Goal: Task Accomplishment & Management: Complete application form

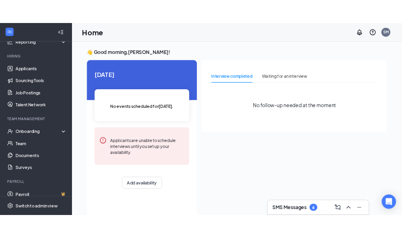
scroll to position [71, 0]
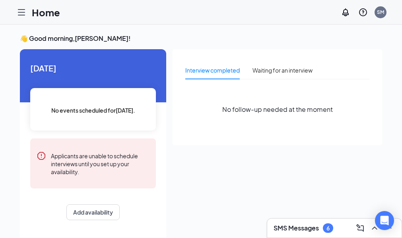
click at [0, 0] on div "Onboarding" at bounding box center [0, 0] width 0 height 0
click at [0, 0] on link "Overview" at bounding box center [0, 0] width 0 height 0
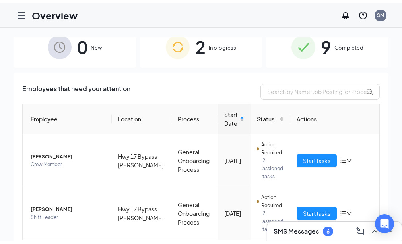
scroll to position [31, 0]
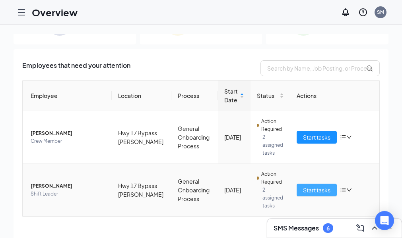
click at [330, 191] on span "Start tasks" at bounding box center [316, 190] width 27 height 9
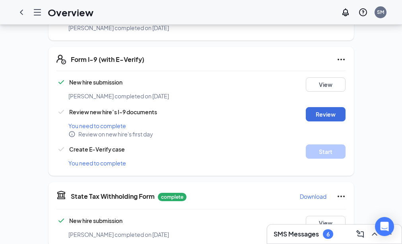
scroll to position [248, 0]
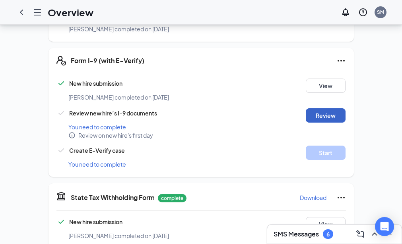
click at [345, 117] on button "Review" at bounding box center [325, 115] width 40 height 14
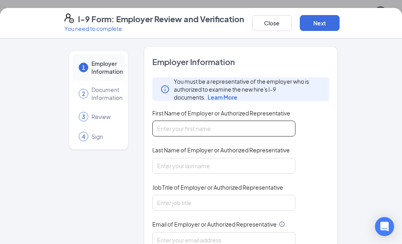
click at [218, 129] on input "First Name of Employer or Authorized Representative" at bounding box center [223, 129] width 143 height 16
type input "[PERSON_NAME]"
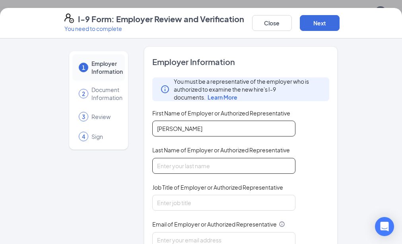
type input "[PERSON_NAME]"
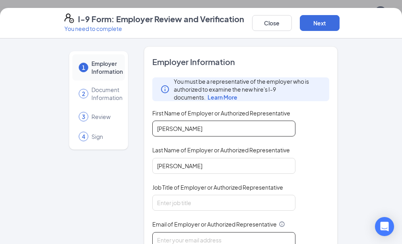
type input "[EMAIL_ADDRESS][DOMAIN_NAME]"
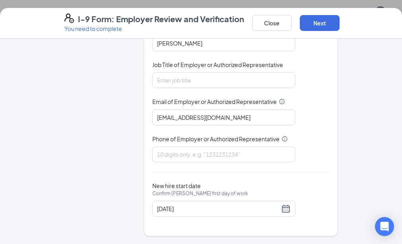
scroll to position [260, 0]
click at [224, 153] on input "Phone of Employer or Authorized Representative" at bounding box center [223, 155] width 143 height 16
type input "8434293549"
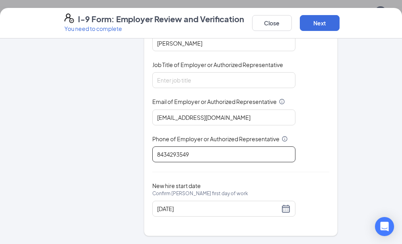
scroll to position [303, 0]
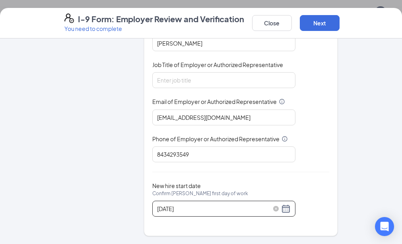
click at [257, 209] on input "[DATE]" at bounding box center [218, 209] width 122 height 9
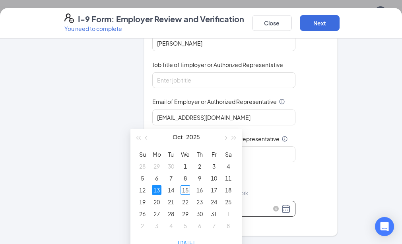
scroll to position [392, 0]
click at [216, 190] on div "17" at bounding box center [214, 191] width 10 height 10
type input "[DATE]"
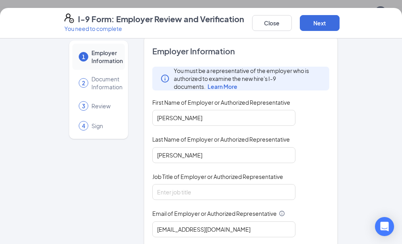
scroll to position [0, 0]
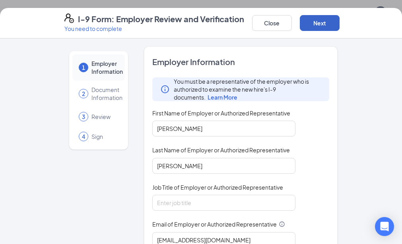
click at [339, 25] on button "Next" at bounding box center [319, 23] width 40 height 16
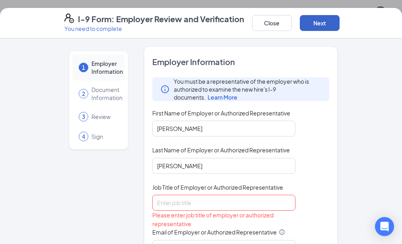
scroll to position [55, 0]
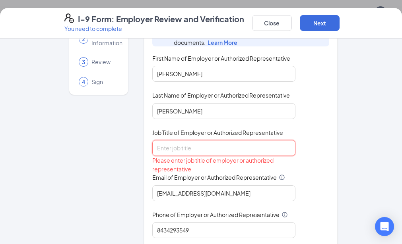
click at [227, 147] on input "Job Title of Employer or Authorized Representative" at bounding box center [223, 148] width 143 height 16
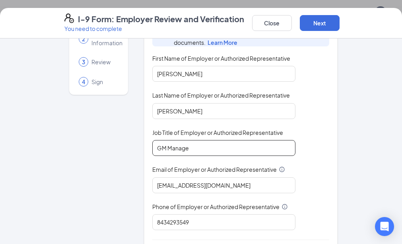
type input "GM Manager"
click at [339, 21] on button "Next" at bounding box center [319, 23] width 40 height 16
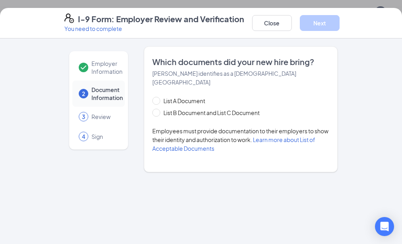
scroll to position [0, 0]
click at [152, 109] on input "List B Document and List C Document" at bounding box center [155, 112] width 6 height 6
radio input "true"
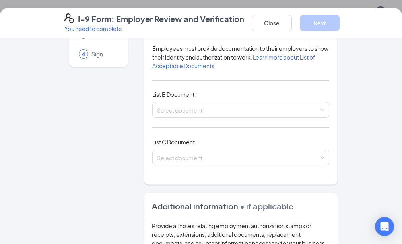
scroll to position [82, 0]
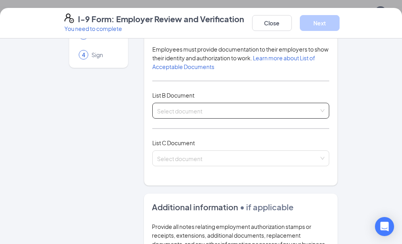
click at [218, 103] on input "search" at bounding box center [238, 109] width 162 height 12
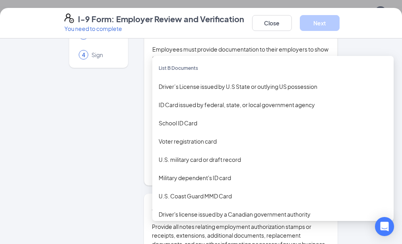
click at [281, 82] on div "Driver’s License issued by U.S State or outlying US possession" at bounding box center [272, 86] width 228 height 9
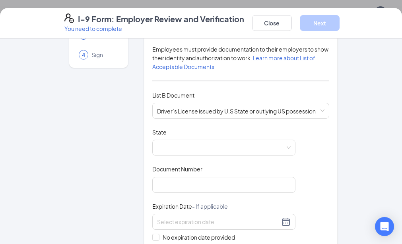
drag, startPoint x: 223, startPoint y: 21, endPoint x: 222, endPoint y: 29, distance: 8.1
click at [223, 21] on div "I-9 Form: Employer Review and Verification You need to complete Close Next" at bounding box center [200, 23] width 305 height 19
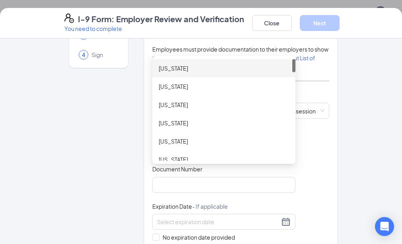
click at [172, 140] on div "AL AK [US_STATE] [US_STATE] [US_STATE] [US_STATE] [US_STATE] [US_STATE] [US_STA…" at bounding box center [223, 148] width 143 height 16
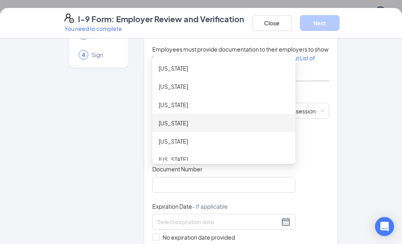
click at [173, 114] on div "[US_STATE]" at bounding box center [223, 123] width 143 height 18
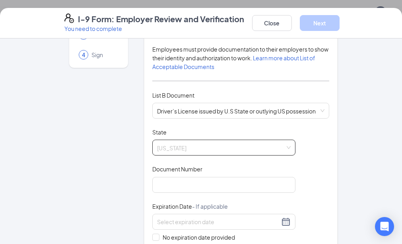
click at [167, 140] on span "[US_STATE]" at bounding box center [223, 147] width 133 height 15
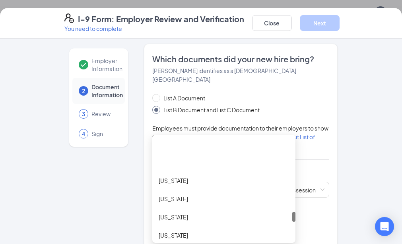
scroll to position [0, 0]
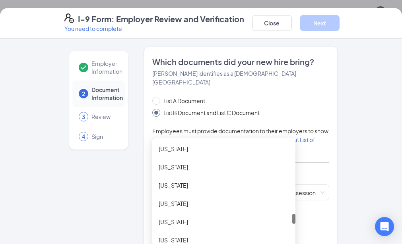
click at [161, 218] on div "[US_STATE]" at bounding box center [223, 222] width 130 height 9
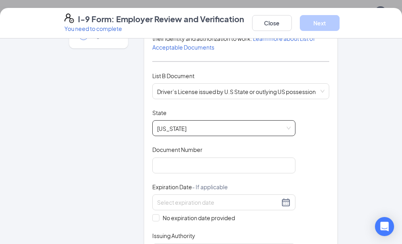
scroll to position [102, 0]
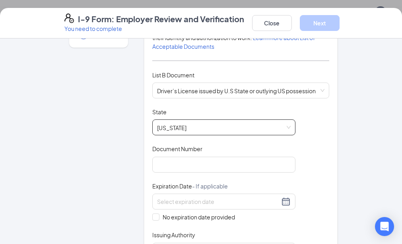
click at [205, 157] on input "Document Number" at bounding box center [223, 165] width 143 height 16
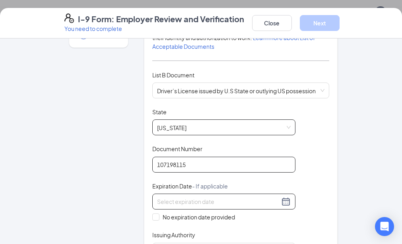
type input "107198115"
click at [214, 197] on input at bounding box center [218, 201] width 122 height 9
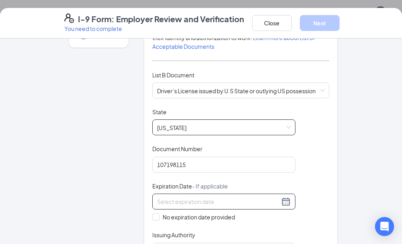
click at [187, 197] on input at bounding box center [218, 201] width 122 height 9
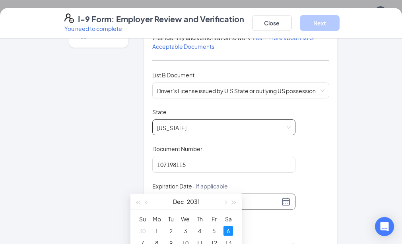
click at [228, 231] on div "6" at bounding box center [228, 231] width 10 height 10
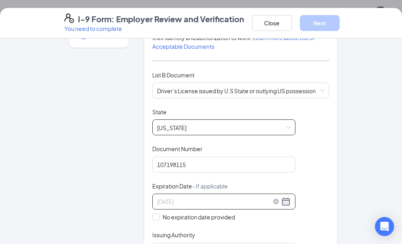
click at [176, 197] on input "[DATE]" at bounding box center [218, 201] width 122 height 9
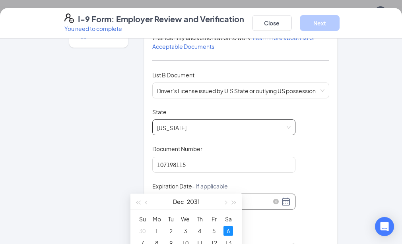
click at [176, 197] on input "[DATE]" at bounding box center [218, 201] width 122 height 9
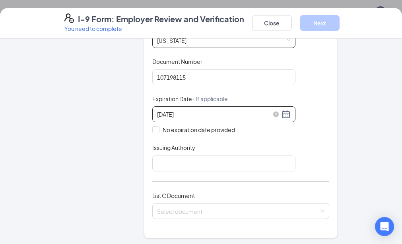
scroll to position [190, 0]
type input "[DATE]"
click at [204, 155] on input "Issuing Authority" at bounding box center [223, 163] width 143 height 16
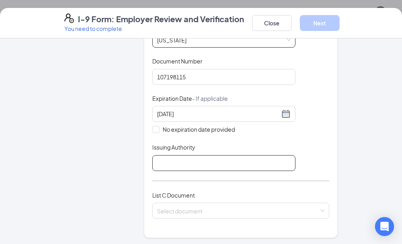
type input "[US_STATE]"
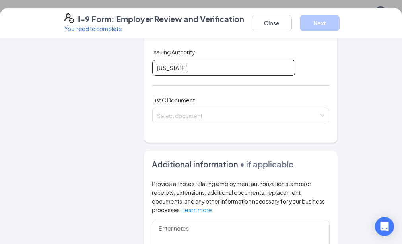
scroll to position [286, 0]
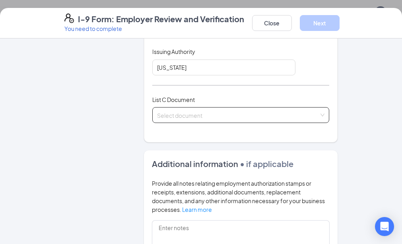
click at [187, 108] on input "search" at bounding box center [238, 114] width 162 height 12
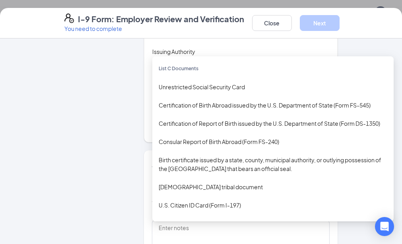
click at [211, 156] on div "Birth certificate issued by a state, county, municipal authority, or outlying p…" at bounding box center [272, 164] width 228 height 17
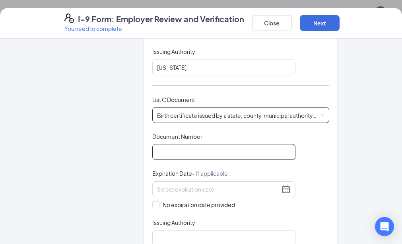
click at [180, 144] on input "Document Number" at bounding box center [223, 152] width 143 height 16
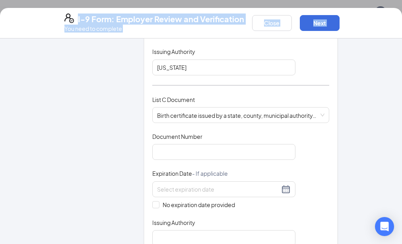
drag, startPoint x: 42, startPoint y: 78, endPoint x: -26, endPoint y: 97, distance: 69.9
drag, startPoint x: -26, startPoint y: 97, endPoint x: 50, endPoint y: 8, distance: 116.3
click at [48, 66] on div "Employer Information 2 Document Information 3 Review 4 Sign Which documents did…" at bounding box center [200, 127] width 305 height 733
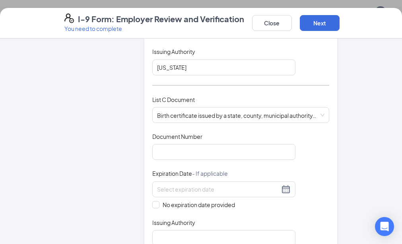
click at [92, 81] on div "Employer Information 2 Document Information 3 Review 4 Sign" at bounding box center [98, 127] width 68 height 733
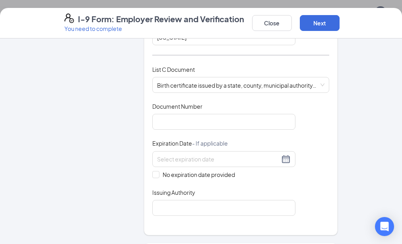
scroll to position [318, 0]
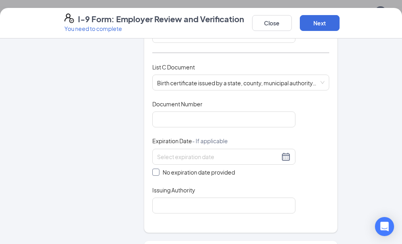
click at [152, 169] on input "No expiration date provided" at bounding box center [155, 172] width 6 height 6
checkbox input "true"
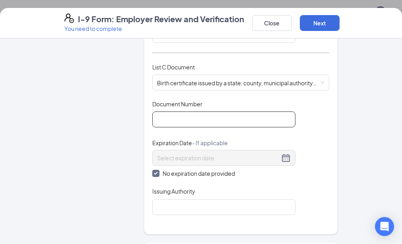
click at [193, 112] on input "Document Number" at bounding box center [223, 120] width 143 height 16
click at [70, 177] on div "Employer Information 2 Document Information 3 Review 4 Sign" at bounding box center [98, 95] width 68 height 735
click at [82, 143] on div "Employer Information 2 Document Information 3 Review 4 Sign" at bounding box center [98, 95] width 68 height 735
click at [152, 112] on input "Document Number" at bounding box center [223, 120] width 143 height 16
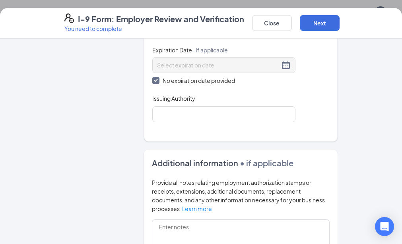
click at [77, 163] on div "Employer Information 2 Document Information 3 Review 4 Sign" at bounding box center [98, 2] width 68 height 735
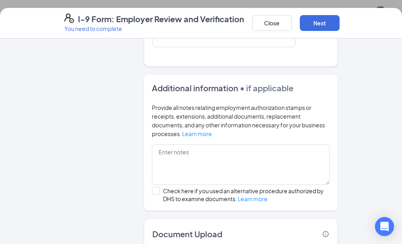
scroll to position [510, 0]
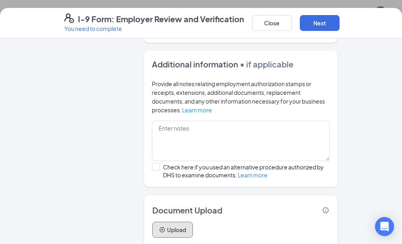
click at [159, 222] on button "Upload" at bounding box center [172, 230] width 41 height 16
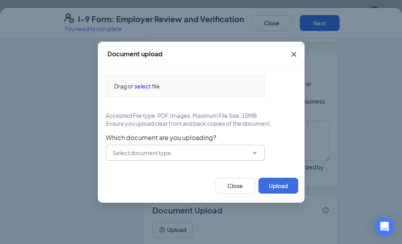
click at [252, 154] on icon "ChevronDown" at bounding box center [254, 153] width 6 height 6
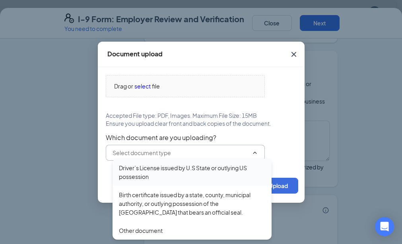
click at [139, 178] on div "Driver’s License issued by U.S State or outlying US possession" at bounding box center [192, 172] width 146 height 17
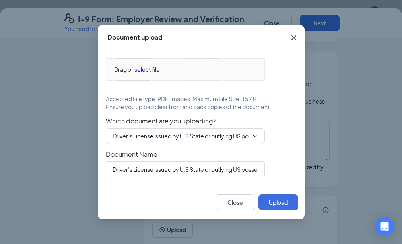
click at [110, 95] on span "Accepted File type: PDF, Images. Maximum File Size: 15MB" at bounding box center [181, 99] width 151 height 8
drag, startPoint x: 227, startPoint y: 41, endPoint x: 227, endPoint y: 47, distance: 6.8
click at [227, 41] on div "Document upload" at bounding box center [201, 37] width 207 height 25
click at [139, 71] on span "select" at bounding box center [142, 69] width 16 height 9
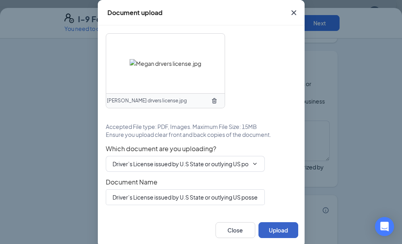
click at [273, 230] on button "Upload" at bounding box center [278, 230] width 40 height 16
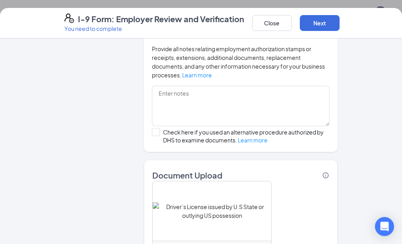
scroll to position [585, 0]
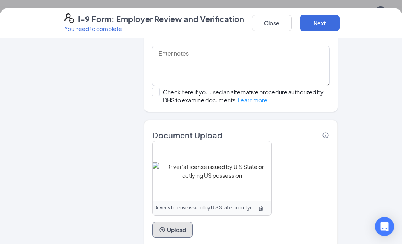
click at [156, 222] on button "Upload" at bounding box center [172, 230] width 41 height 16
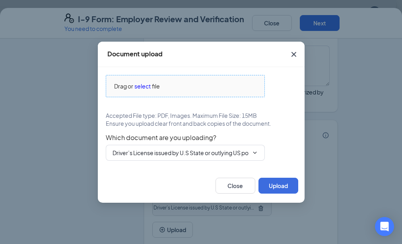
click at [143, 87] on span "select" at bounding box center [142, 86] width 16 height 9
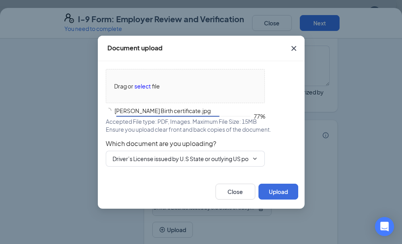
click at [255, 156] on icon "ChevronDown" at bounding box center [254, 159] width 6 height 6
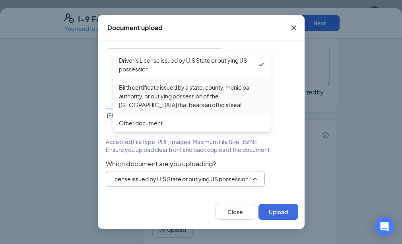
scroll to position [0, 0]
click at [183, 91] on div "Birth certificate issued by a state, county, municipal authority, or outlying p…" at bounding box center [192, 96] width 146 height 26
type input "Birth certificate issued by a state, county, municipal authority, or outlying p…"
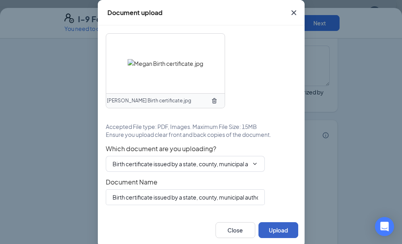
click at [270, 230] on button "Upload" at bounding box center [278, 230] width 40 height 16
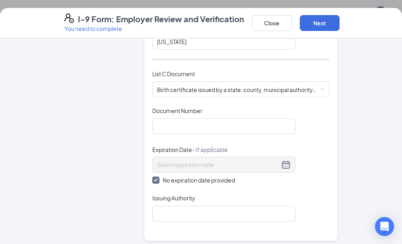
scroll to position [309, 0]
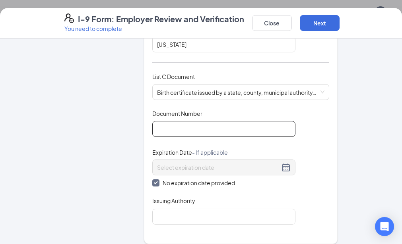
click at [192, 121] on input "Document Number" at bounding box center [223, 129] width 143 height 16
click at [271, 197] on div "Issuing Authority" at bounding box center [223, 203] width 143 height 12
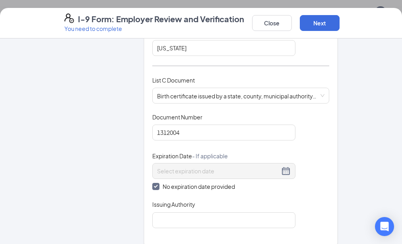
scroll to position [302, 0]
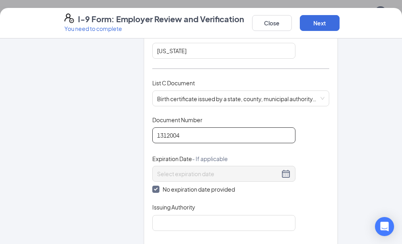
click at [173, 127] on input "1312004" at bounding box center [223, 135] width 143 height 16
type input "1"
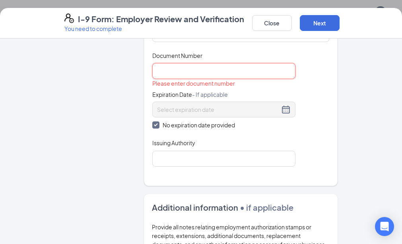
scroll to position [354, 0]
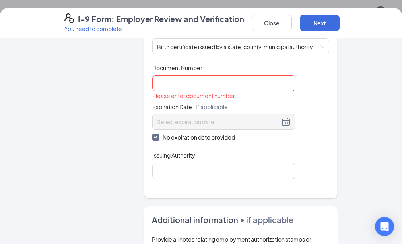
click at [76, 151] on div "Employer Information 2 Document Information 3 Review 4 Sign" at bounding box center [98, 137] width 68 height 891
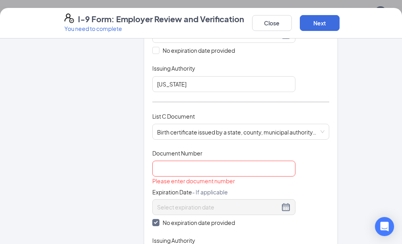
scroll to position [267, 0]
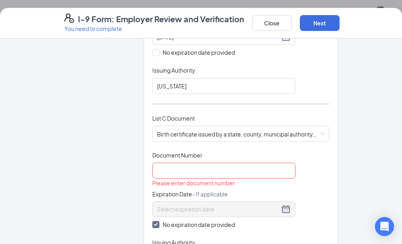
click at [64, 90] on div "Employer Information 2 Document Information 3 Review 4 Sign" at bounding box center [98, 225] width 68 height 891
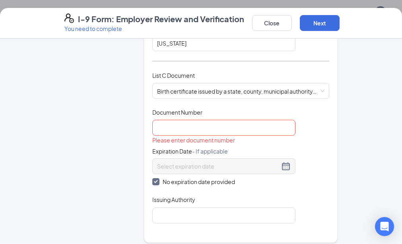
scroll to position [310, 0]
click at [152, 120] on input "Document Number" at bounding box center [223, 128] width 143 height 16
click at [240, 120] on input "Document Number" at bounding box center [223, 128] width 143 height 16
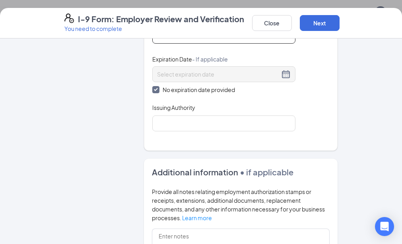
scroll to position [407, 0]
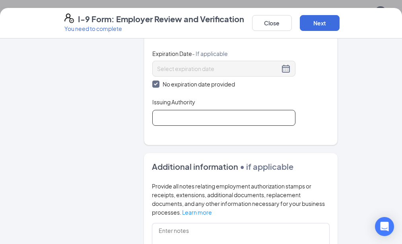
type input "107198115"
click at [185, 110] on input "Issuing Authority" at bounding box center [223, 118] width 143 height 16
type input "[US_STATE]"
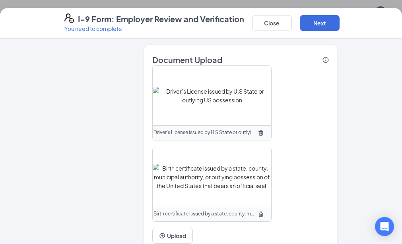
scroll to position [666, 0]
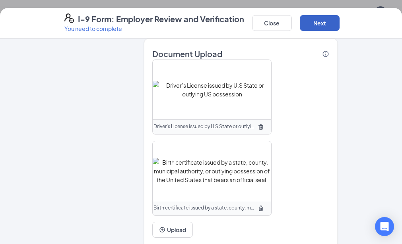
click at [339, 21] on button "Next" at bounding box center [319, 23] width 40 height 16
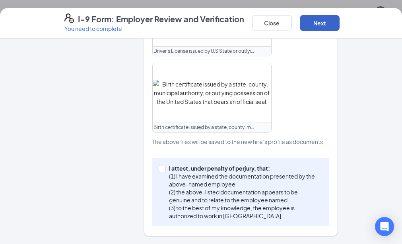
scroll to position [456, 0]
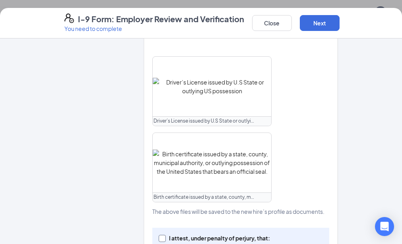
click at [158, 235] on input "I attest, under penalty of [PERSON_NAME], that: (1) I have examined the documen…" at bounding box center [161, 238] width 6 height 6
checkbox input "true"
click at [339, 24] on button "Next" at bounding box center [319, 23] width 40 height 16
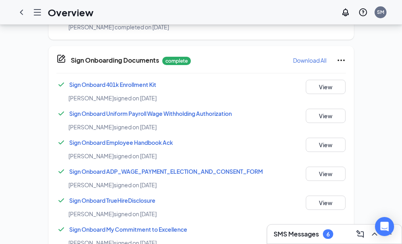
scroll to position [241, 0]
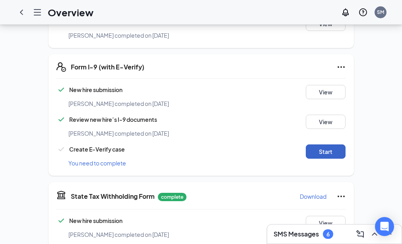
click at [345, 152] on button "Start" at bounding box center [325, 152] width 40 height 14
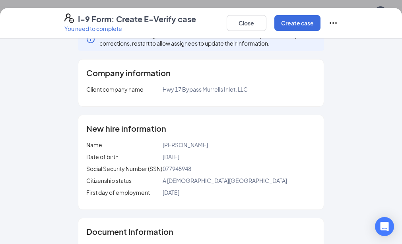
scroll to position [0, 0]
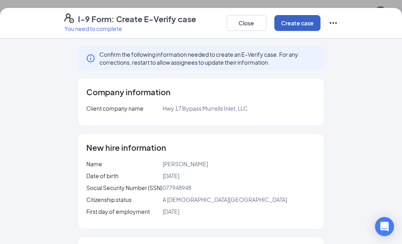
click at [320, 21] on button "Create case" at bounding box center [297, 23] width 46 height 16
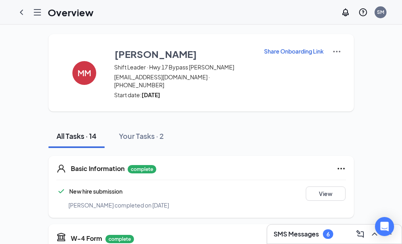
click at [0, 0] on link "Overview" at bounding box center [0, 0] width 0 height 0
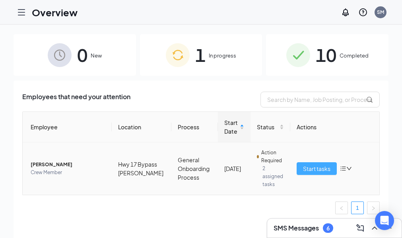
click at [330, 171] on span "Start tasks" at bounding box center [316, 168] width 27 height 9
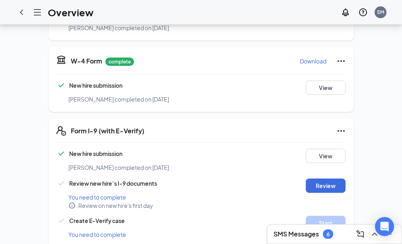
scroll to position [239, 0]
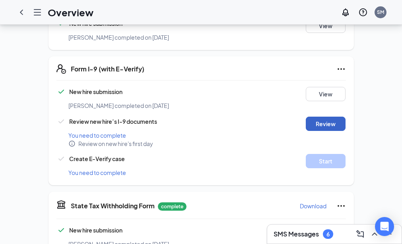
click at [345, 127] on button "Review" at bounding box center [325, 124] width 40 height 14
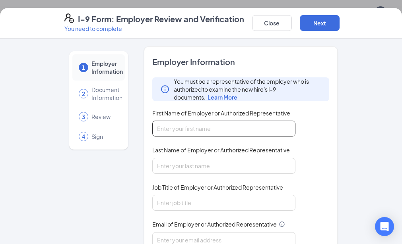
click at [181, 128] on input "First Name of Employer or Authorized Representative" at bounding box center [223, 129] width 143 height 16
type input "[PERSON_NAME]"
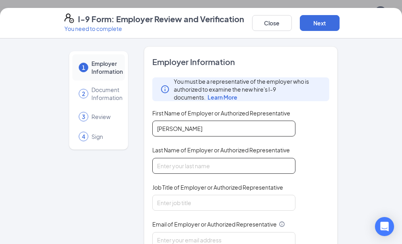
type input "[PERSON_NAME]"
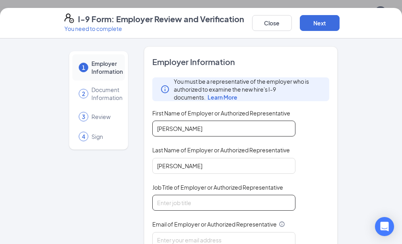
type input "GM Manager"
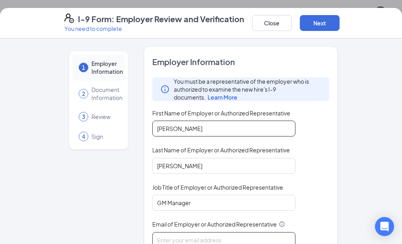
type input "[EMAIL_ADDRESS][DOMAIN_NAME]"
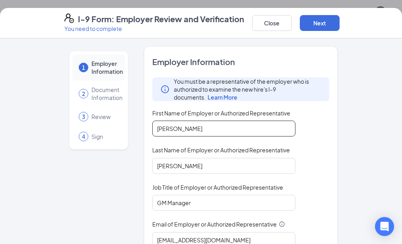
type input "8434293549"
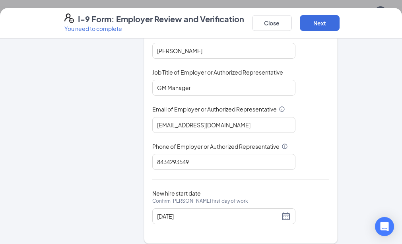
scroll to position [123, 0]
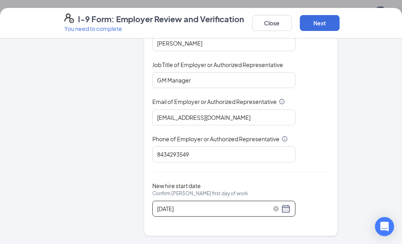
click at [257, 209] on input "[DATE]" at bounding box center [218, 209] width 122 height 9
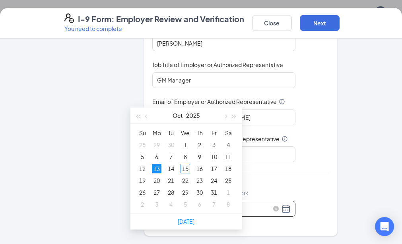
scroll to position [350, 0]
click at [216, 172] on div "17" at bounding box center [214, 169] width 10 height 10
type input "[DATE]"
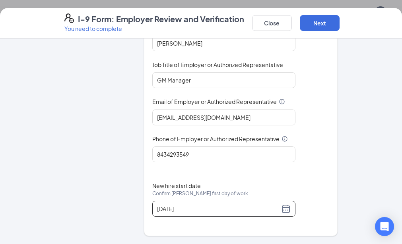
scroll to position [420, 0]
click at [339, 24] on button "Next" at bounding box center [319, 23] width 40 height 16
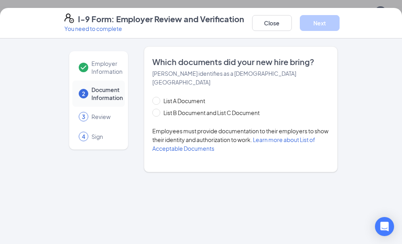
scroll to position [0, 0]
click at [152, 109] on input "List B Document and List C Document" at bounding box center [155, 112] width 6 height 6
radio input "true"
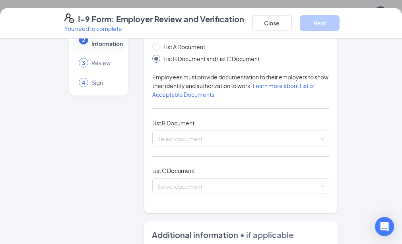
scroll to position [59, 0]
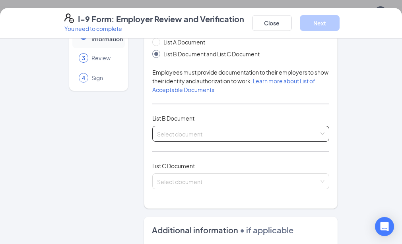
click at [319, 126] on input "search" at bounding box center [238, 132] width 162 height 12
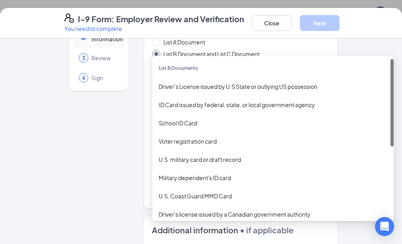
click at [285, 82] on div "Driver’s License issued by U.S State or outlying US possession" at bounding box center [272, 86] width 228 height 9
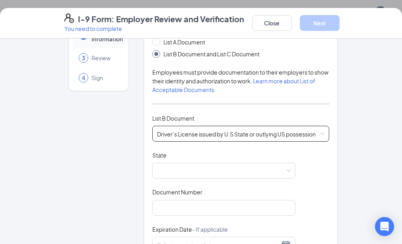
click at [324, 126] on span "Driver’s License issued by U.S State or outlying US possession" at bounding box center [240, 133] width 167 height 15
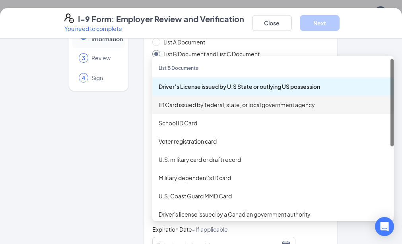
scroll to position [53, 0]
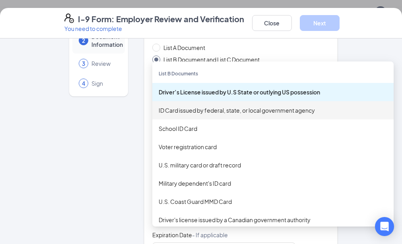
click at [92, 39] on div "2 Document Information" at bounding box center [98, 40] width 52 height 26
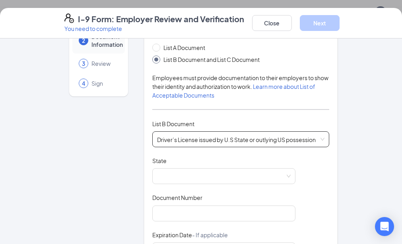
click at [212, 132] on span "Driver’s License issued by U.S State or outlying US possession" at bounding box center [240, 139] width 167 height 15
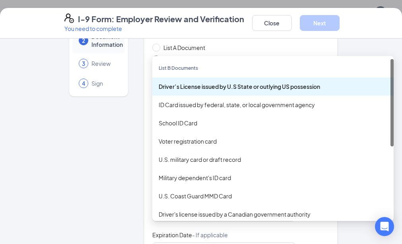
click at [200, 100] on div "ID Card issued by federal, state, or local government agency" at bounding box center [272, 104] width 228 height 9
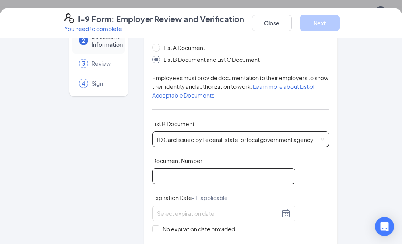
click at [192, 168] on input "Document Number" at bounding box center [223, 176] width 143 height 16
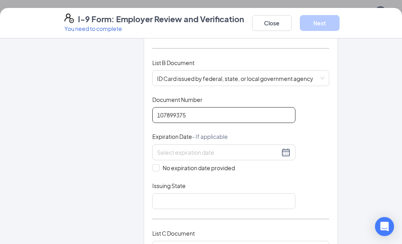
scroll to position [116, 0]
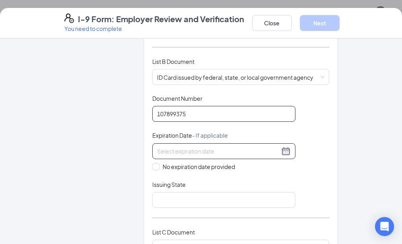
type input "107899375"
click at [257, 147] on input at bounding box center [218, 151] width 122 height 9
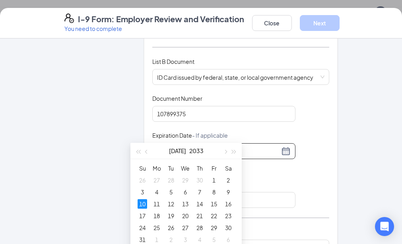
click at [142, 204] on div "10" at bounding box center [142, 204] width 10 height 10
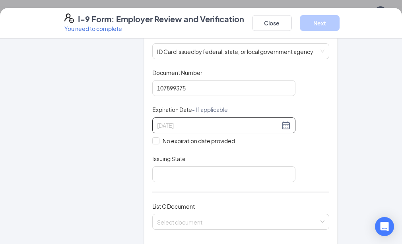
scroll to position [162, 0]
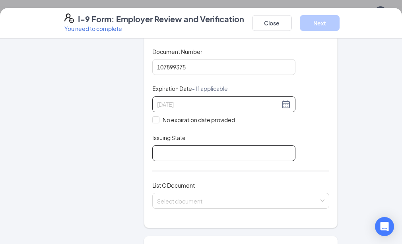
type input "[DATE]"
click at [189, 145] on input "Issuing State" at bounding box center [223, 153] width 143 height 16
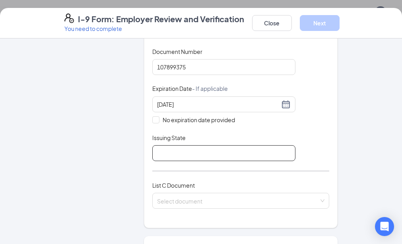
type input "[US_STATE]"
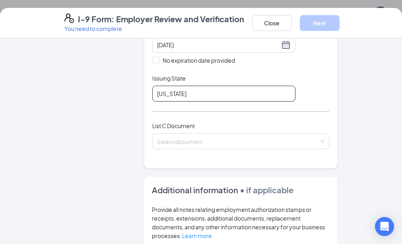
scroll to position [223, 0]
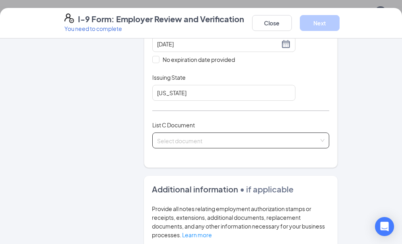
click at [212, 133] on input "search" at bounding box center [238, 139] width 162 height 12
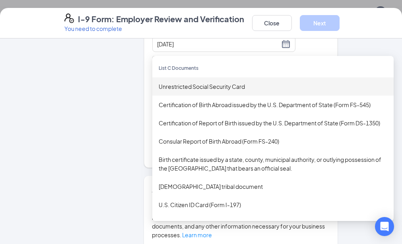
click at [158, 82] on div "Unrestricted Social Security Card" at bounding box center [272, 86] width 228 height 9
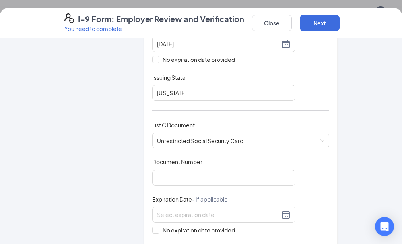
click at [78, 88] on div "Employer Information 2 Document Information 3 Review 4 Sign" at bounding box center [98, 172] width 68 height 696
click at [176, 170] on input "Document Number" at bounding box center [223, 178] width 143 height 16
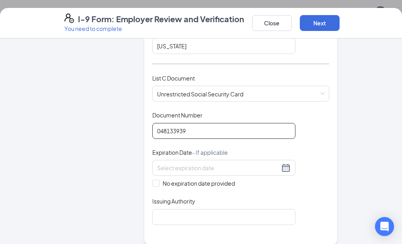
scroll to position [271, 0]
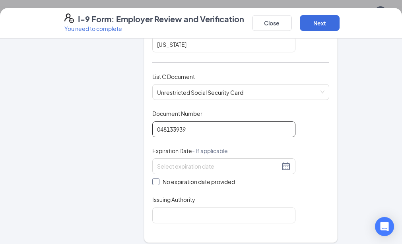
type input "048133939"
click at [152, 178] on input "No expiration date provided" at bounding box center [155, 181] width 6 height 6
checkbox input "true"
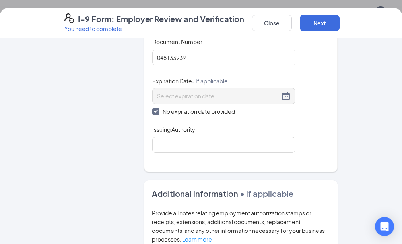
scroll to position [345, 0]
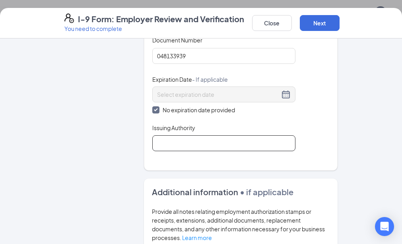
click at [168, 135] on input "Issuing Authority" at bounding box center [223, 143] width 143 height 16
type input "[US_STATE]"
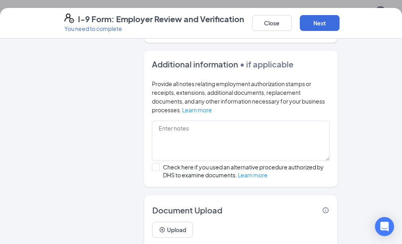
scroll to position [484, 0]
click at [159, 222] on button "Upload" at bounding box center [172, 230] width 41 height 16
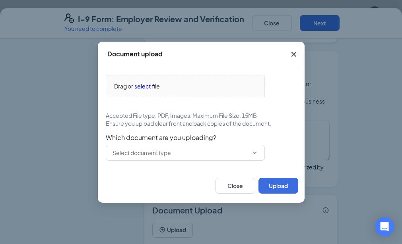
click at [386, 69] on div "Document upload Drag or select file Accepted File type: PDF, Images. Maximum Fi…" at bounding box center [201, 122] width 402 height 244
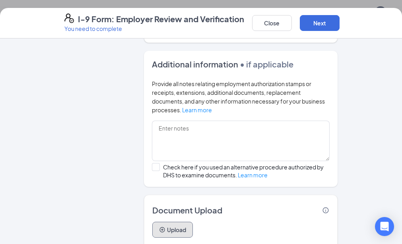
click at [155, 222] on button "Upload" at bounding box center [172, 230] width 41 height 16
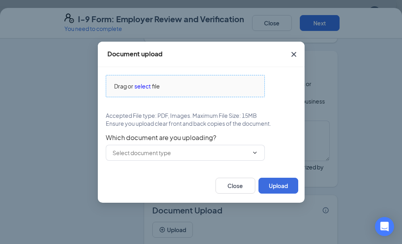
click at [141, 87] on span "select" at bounding box center [142, 86] width 16 height 9
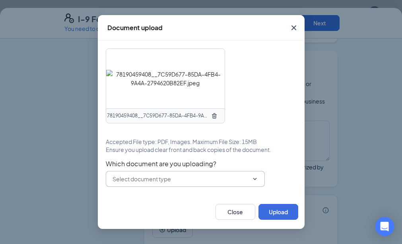
click at [255, 180] on icon "ChevronDown" at bounding box center [254, 179] width 6 height 6
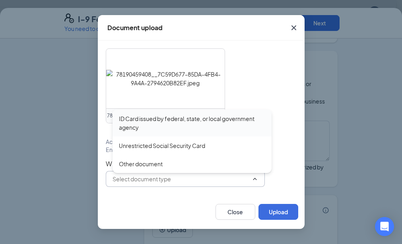
click at [152, 118] on div "ID Card issued by federal, state, or local government agency" at bounding box center [192, 122] width 146 height 17
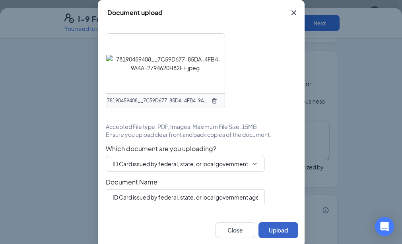
click at [278, 226] on button "Upload" at bounding box center [278, 230] width 40 height 16
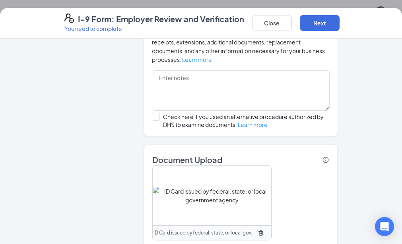
scroll to position [548, 0]
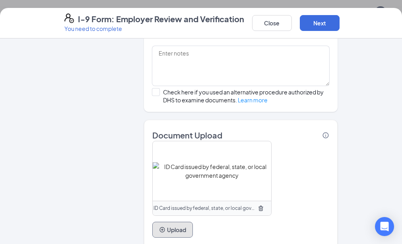
click at [158, 222] on button "Upload" at bounding box center [172, 230] width 41 height 16
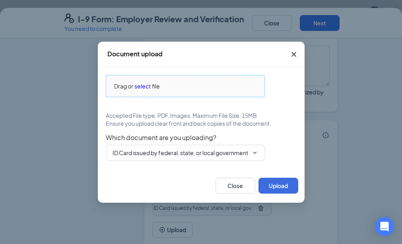
click at [142, 86] on span "select" at bounding box center [142, 86] width 16 height 9
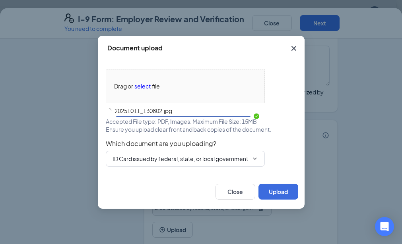
click at [254, 160] on icon "ChevronDown" at bounding box center [254, 159] width 6 height 6
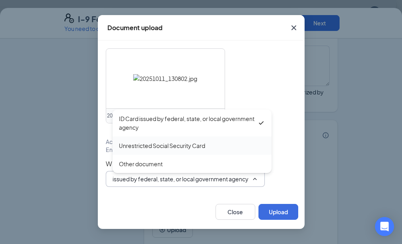
scroll to position [0, 0]
click at [196, 149] on div "Unrestricted Social Security Card" at bounding box center [162, 145] width 86 height 9
type input "Unrestricted Social Security Card"
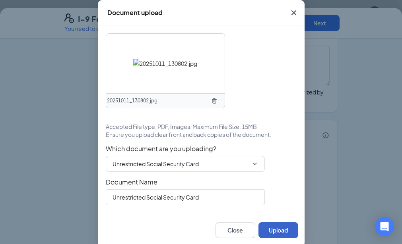
click at [272, 233] on button "Upload" at bounding box center [278, 230] width 40 height 16
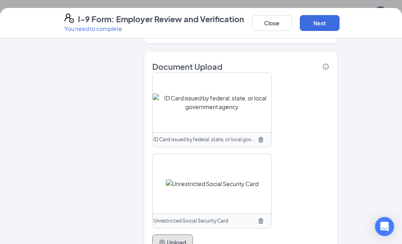
scroll to position [629, 0]
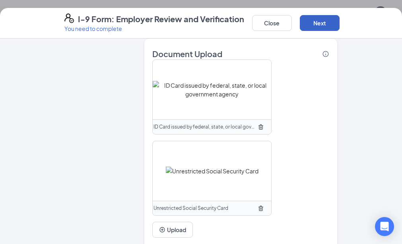
click at [339, 22] on button "Next" at bounding box center [319, 23] width 40 height 16
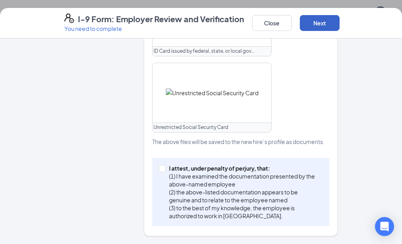
scroll to position [441, 0]
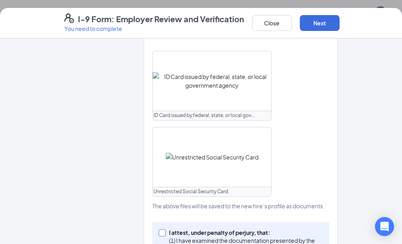
click at [158, 230] on input "I attest, under penalty of [PERSON_NAME], that: (1) I have examined the documen…" at bounding box center [161, 233] width 6 height 6
checkbox input "true"
click at [339, 24] on button "Next" at bounding box center [319, 23] width 40 height 16
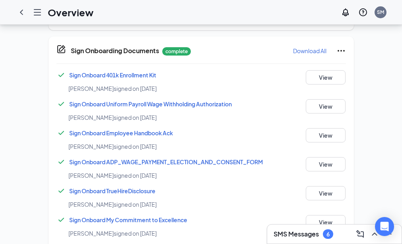
scroll to position [241, 0]
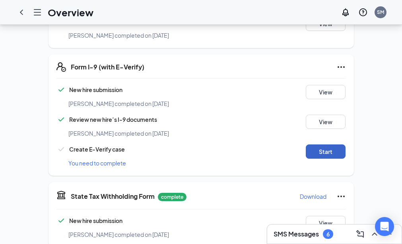
click at [345, 149] on button "Start" at bounding box center [325, 152] width 40 height 14
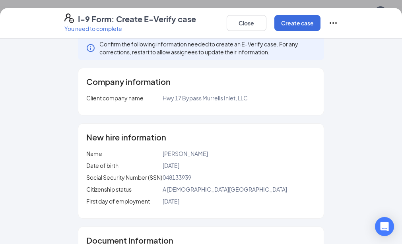
scroll to position [0, 0]
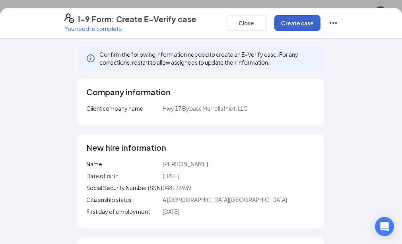
click at [320, 28] on button "Create case" at bounding box center [297, 23] width 46 height 16
